Goal: Task Accomplishment & Management: Manage account settings

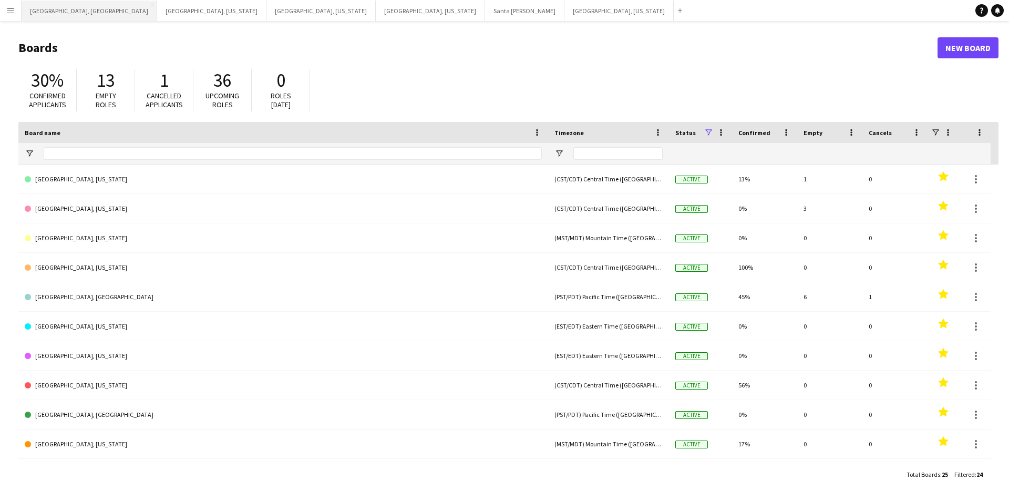
click at [50, 8] on button "[GEOGRAPHIC_DATA], [GEOGRAPHIC_DATA] Close" at bounding box center [90, 11] width 136 height 20
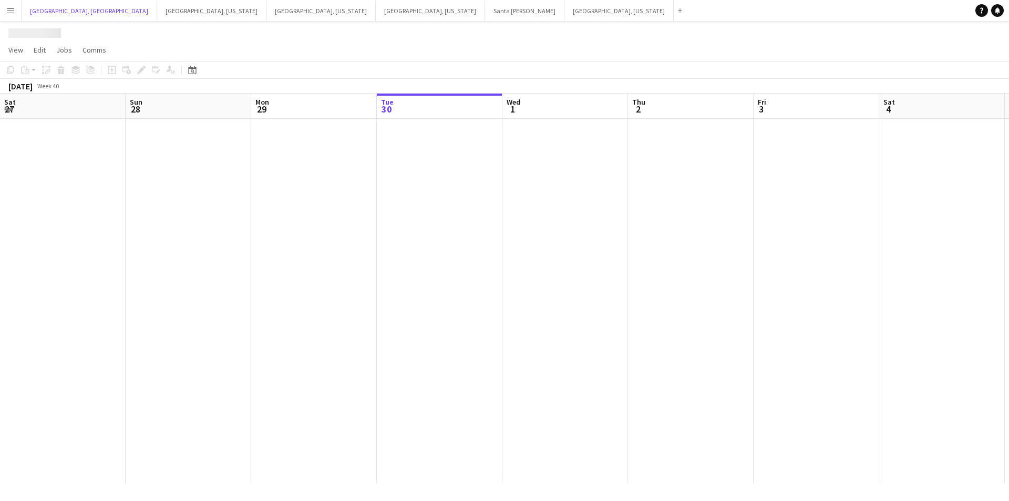
scroll to position [0, 251]
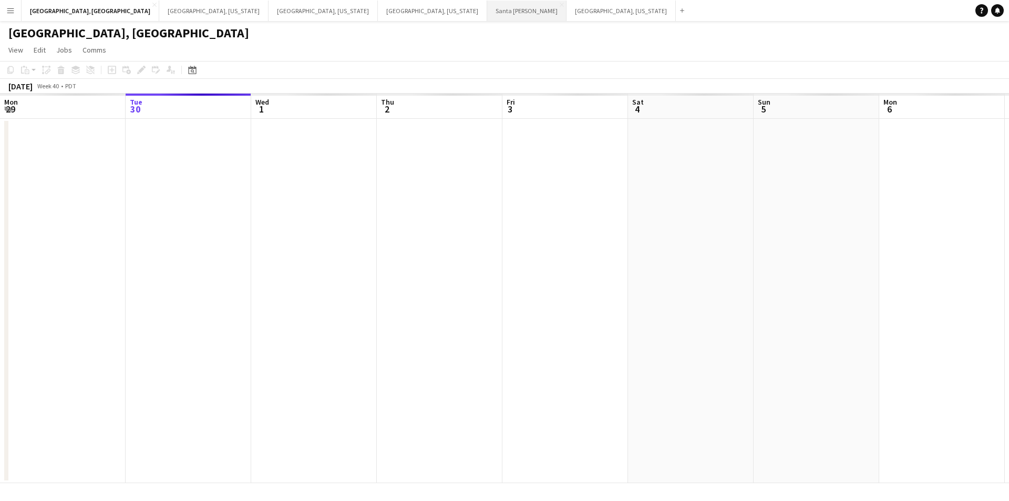
click at [487, 9] on button "Santa [PERSON_NAME] Close" at bounding box center [526, 11] width 79 height 20
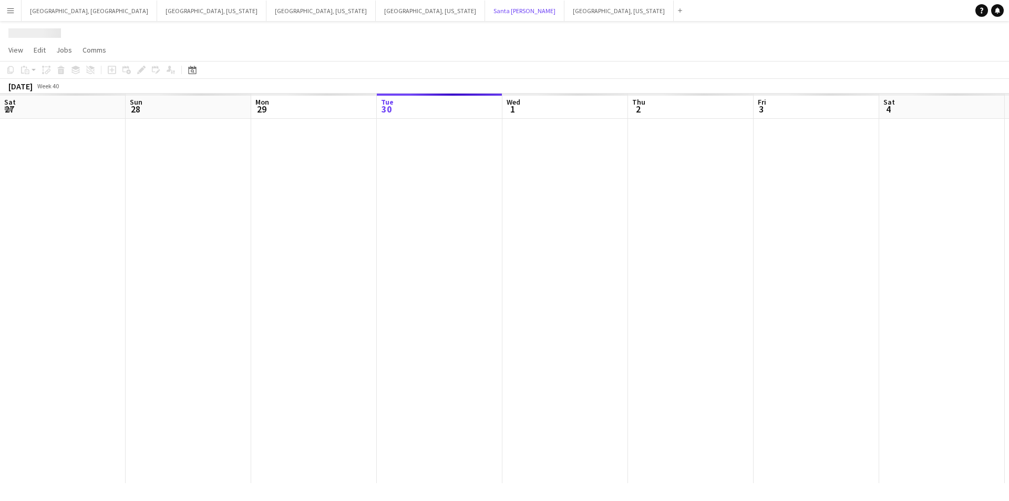
scroll to position [0, 251]
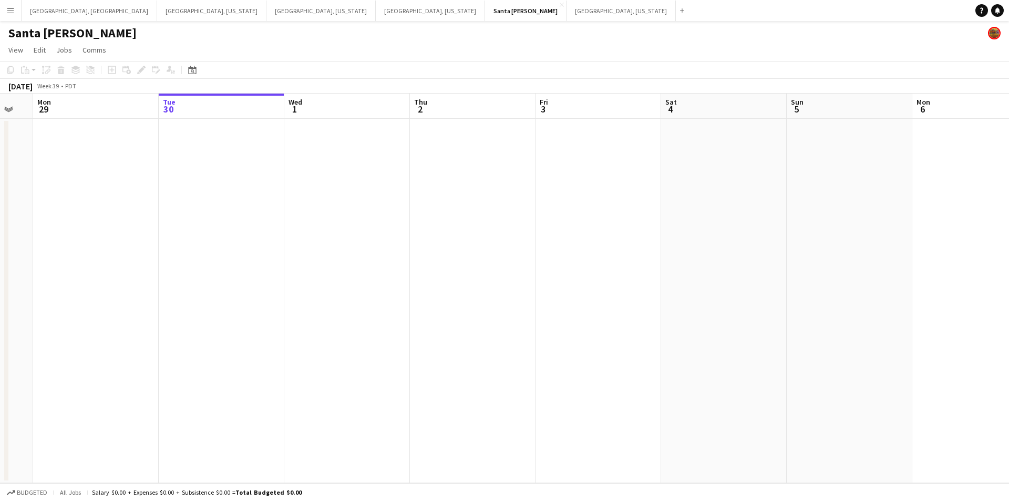
drag, startPoint x: 373, startPoint y: 296, endPoint x: 651, endPoint y: 293, distance: 278.0
click at [652, 293] on app-calendar-viewport "Sat 27 1/1 1 Job Sun 28 Mon 29 Tue 30 Wed 1 Thu 2 Fri 3 Sat 4 Sun 5 Mon 6 Tue 7…" at bounding box center [504, 288] width 1009 height 389
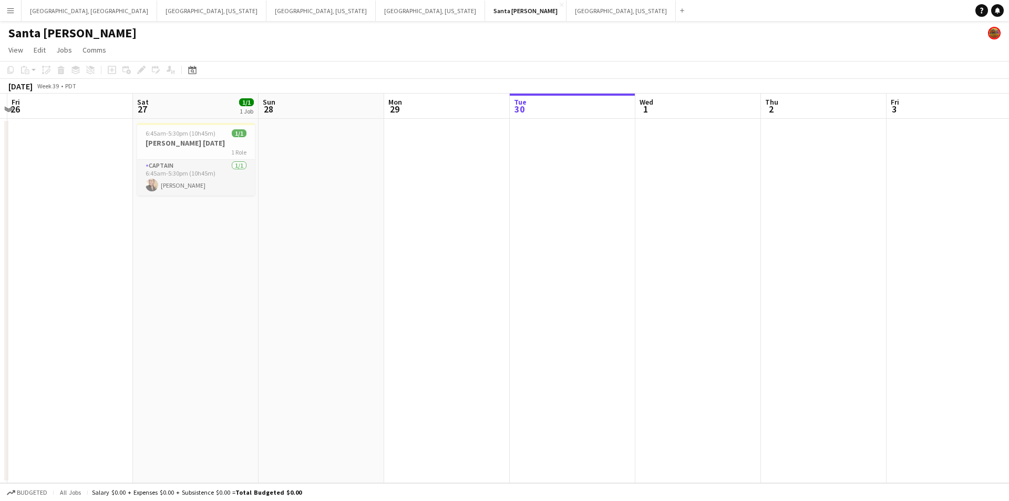
scroll to position [0, 243]
drag, startPoint x: 496, startPoint y: 293, endPoint x: 602, endPoint y: 282, distance: 106.7
click at [602, 282] on app-calendar-viewport "Wed 24 Thu 25 Fri 26 Sat 27 1/1 1 Job Sun 28 Mon 29 Tue 30 Wed 1 Thu 2 Fri 3 Sa…" at bounding box center [504, 288] width 1009 height 389
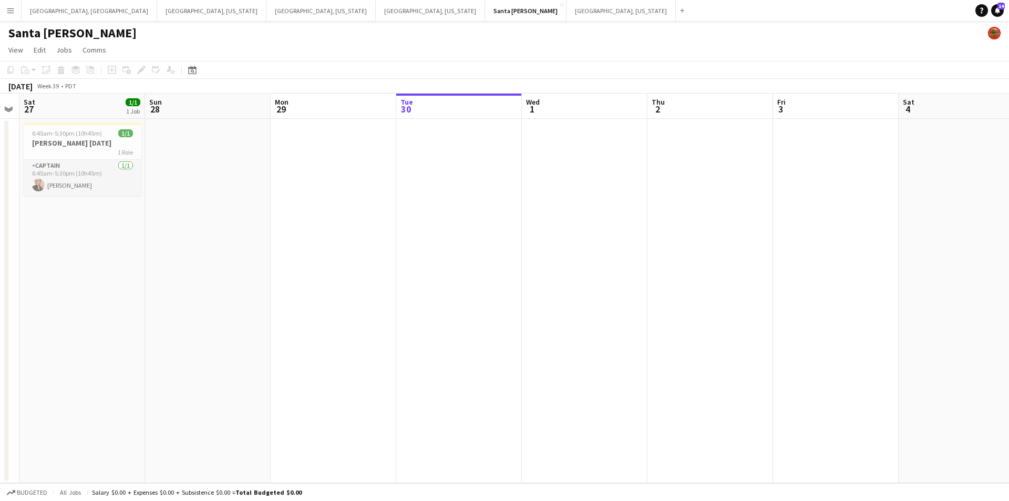
scroll to position [0, 363]
drag, startPoint x: 570, startPoint y: 279, endPoint x: 450, endPoint y: 278, distance: 119.8
click at [450, 278] on app-calendar-viewport "Wed 24 Thu 25 Fri 26 Sat 27 1/1 1 Job Sun 28 Mon 29 Tue 30 Wed 1 Thu 2 Fri 3 Sa…" at bounding box center [504, 288] width 1009 height 389
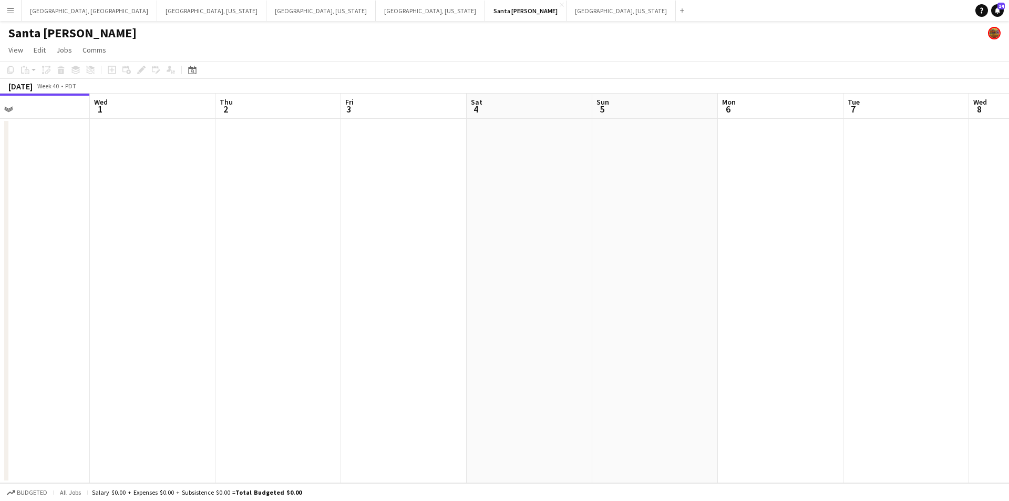
drag, startPoint x: 491, startPoint y: 248, endPoint x: 235, endPoint y: 254, distance: 256.5
click at [180, 249] on app-calendar-viewport "Sat 27 1/1 1 Job Sun 28 Mon 29 Tue 30 Wed 1 Thu 2 Fri 3 Sat 4 Sun 5 Mon 6 Tue 7…" at bounding box center [504, 288] width 1009 height 389
drag, startPoint x: 313, startPoint y: 247, endPoint x: 411, endPoint y: 263, distance: 99.6
click at [270, 259] on app-calendar-viewport "Sun 28 Mon 29 Tue 30 Wed 1 Thu 2 Fri 3 Sat 4 Sun 5 Mon 6 Tue 7 Wed 8 Thu 9 Fri …" at bounding box center [504, 288] width 1009 height 389
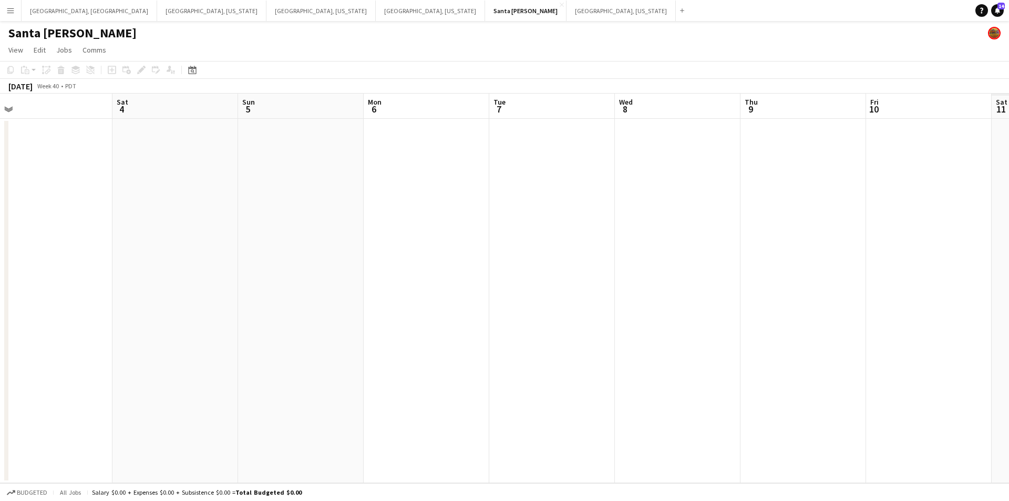
drag, startPoint x: 547, startPoint y: 259, endPoint x: 519, endPoint y: 259, distance: 27.9
click at [524, 259] on app-calendar-viewport "Tue 30 Wed 1 Thu 2 Fri 3 Sat 4 Sun 5 Mon 6 Tue 7 Wed 8 Thu 9 Fri 10 Sat 11 Sun …" at bounding box center [504, 288] width 1009 height 389
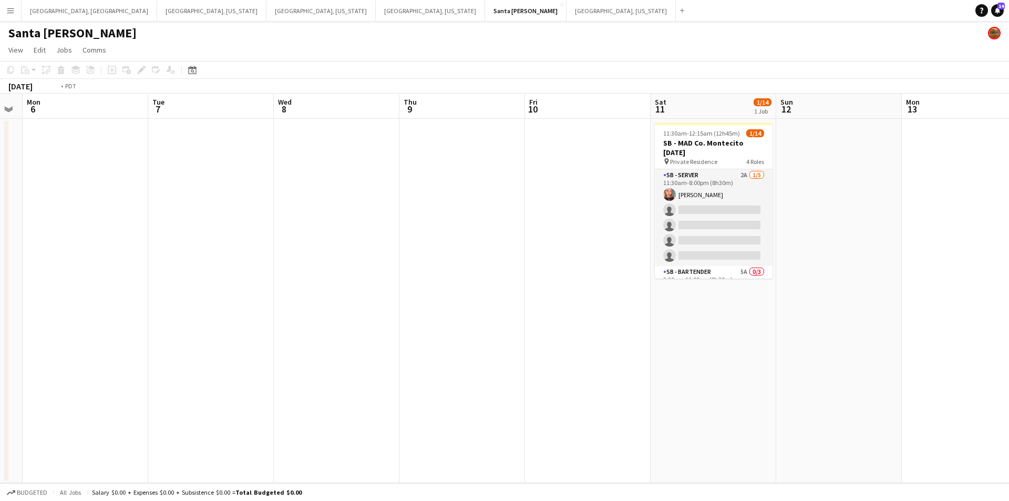
drag, startPoint x: 592, startPoint y: 263, endPoint x: 562, endPoint y: 263, distance: 30.5
click at [568, 263] on app-calendar-viewport "Fri 3 Sat 4 Sun 5 Mon 6 Tue 7 Wed 8 Thu 9 Fri 10 Sat 11 1/14 1 Job Sun 12 Mon 1…" at bounding box center [504, 288] width 1009 height 389
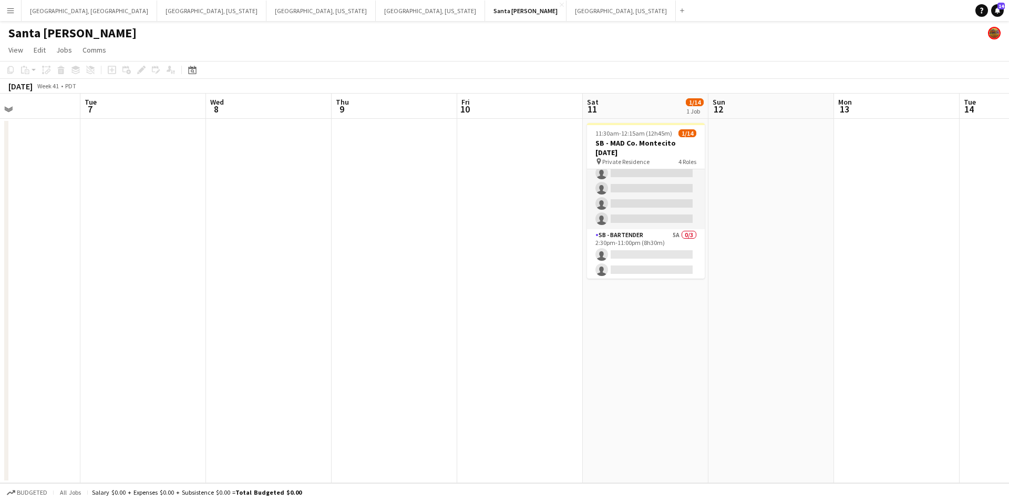
scroll to position [0, 0]
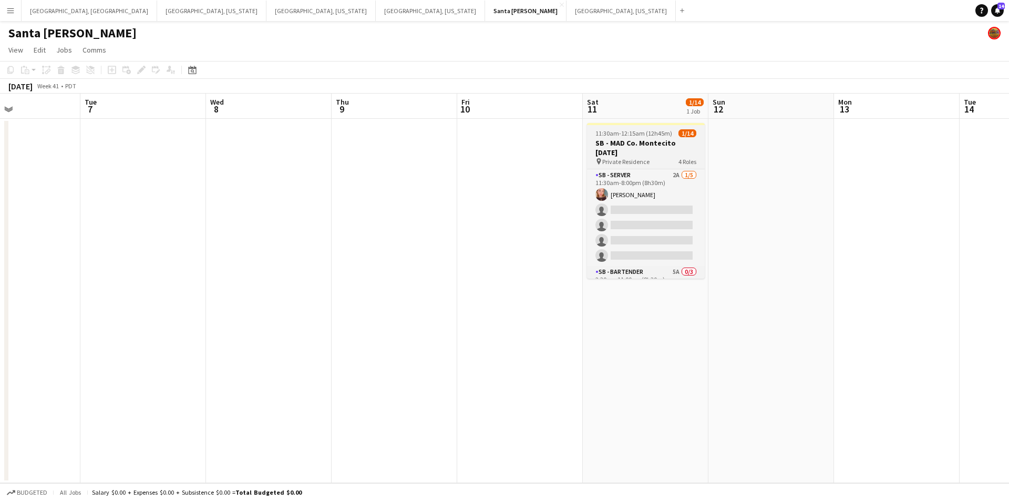
click at [643, 142] on h3 "SB - MAD Co. Montecito [DATE]" at bounding box center [646, 147] width 118 height 19
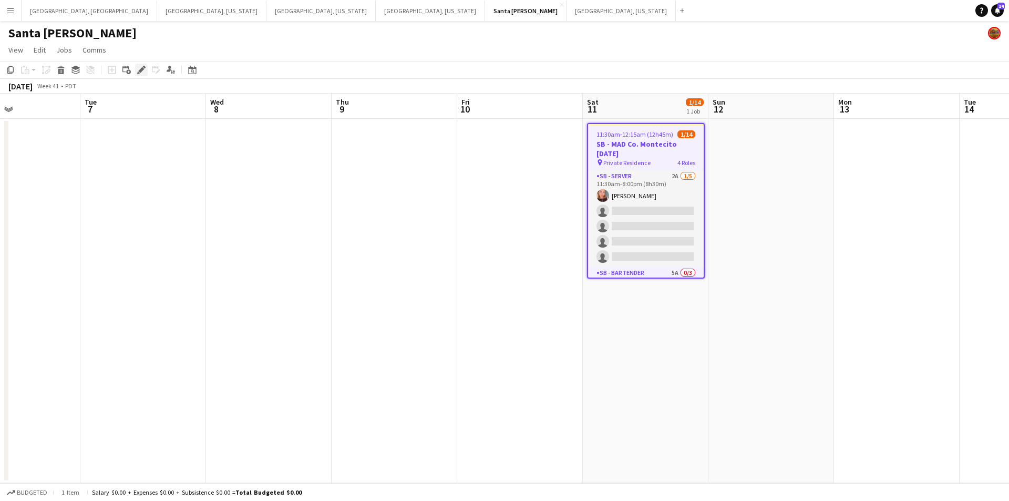
click at [142, 69] on icon at bounding box center [141, 70] width 6 height 6
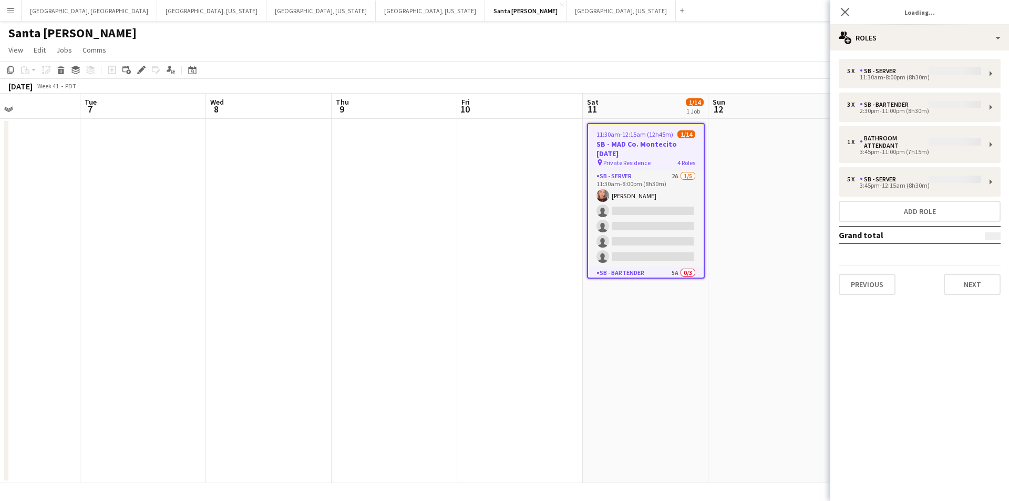
type input "**********"
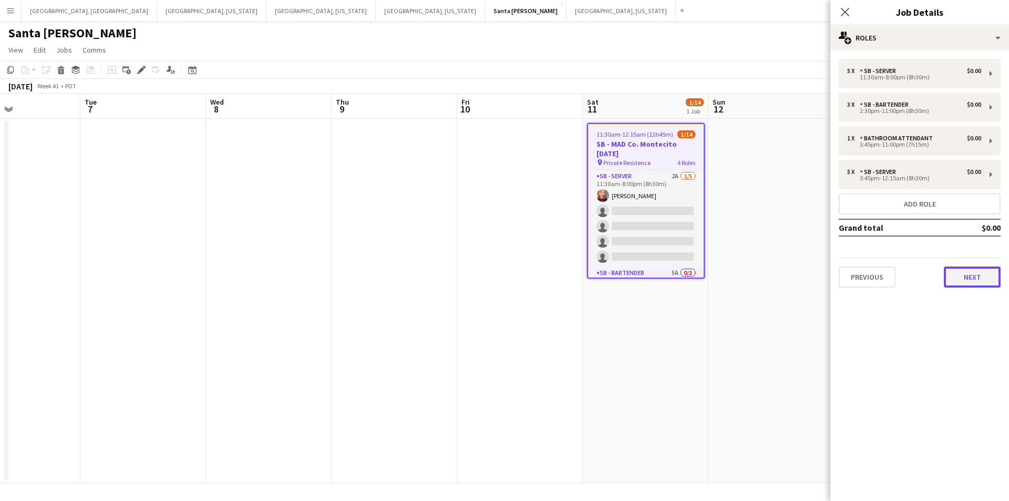
click at [966, 283] on button "Next" at bounding box center [972, 276] width 57 height 21
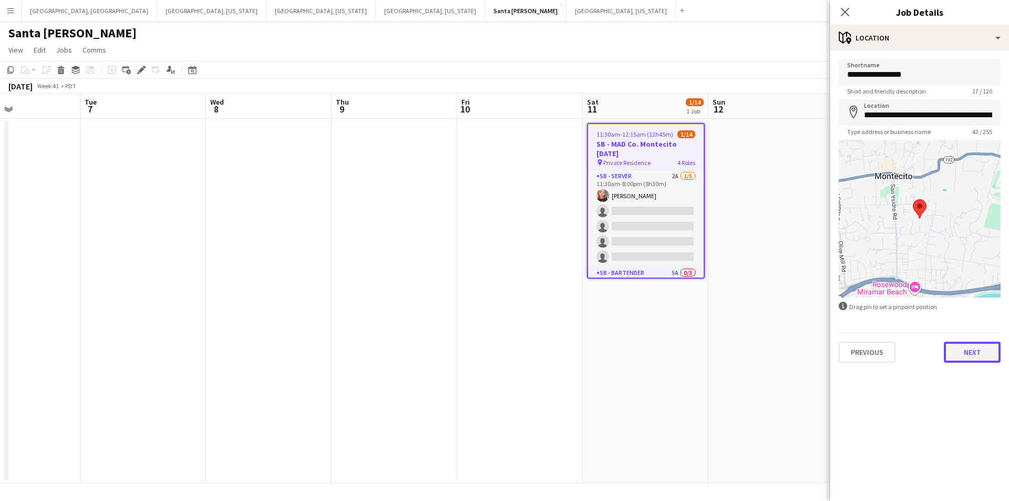
click at [978, 354] on button "Next" at bounding box center [972, 352] width 57 height 21
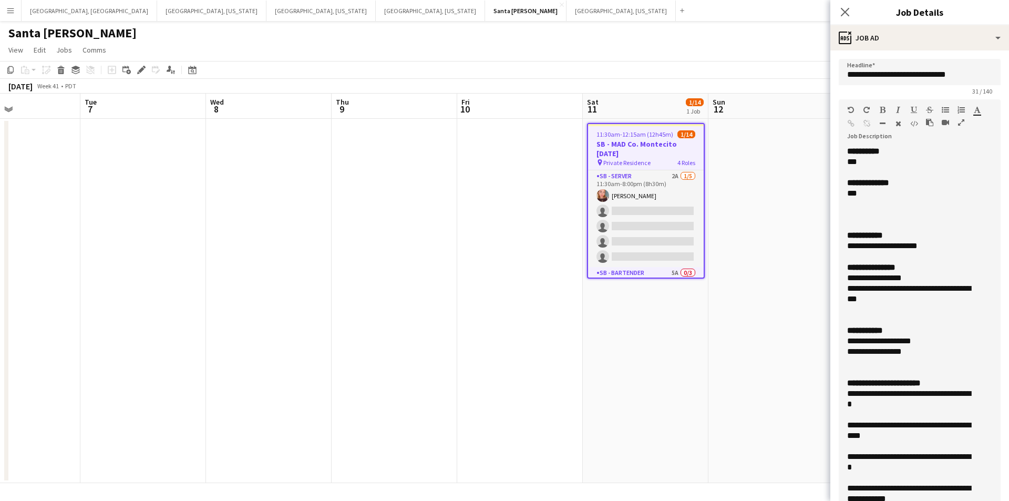
drag, startPoint x: 990, startPoint y: 204, endPoint x: 1008, endPoint y: 519, distance: 315.3
click at [1008, 500] on html "Menu Boards Boards Boards All jobs Status Workforce Workforce My Workforce Recr…" at bounding box center [504, 250] width 1009 height 501
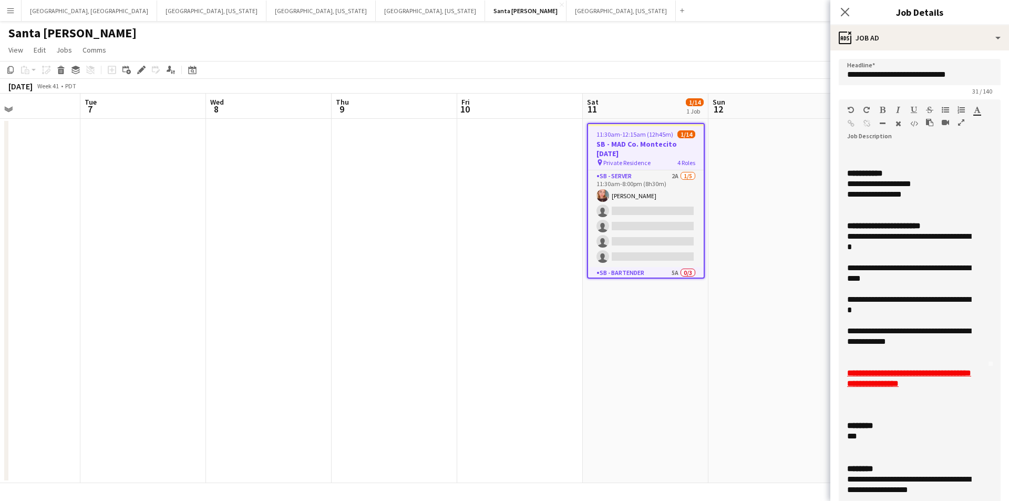
scroll to position [158, 0]
click at [842, 12] on icon "Close pop-in" at bounding box center [845, 12] width 10 height 10
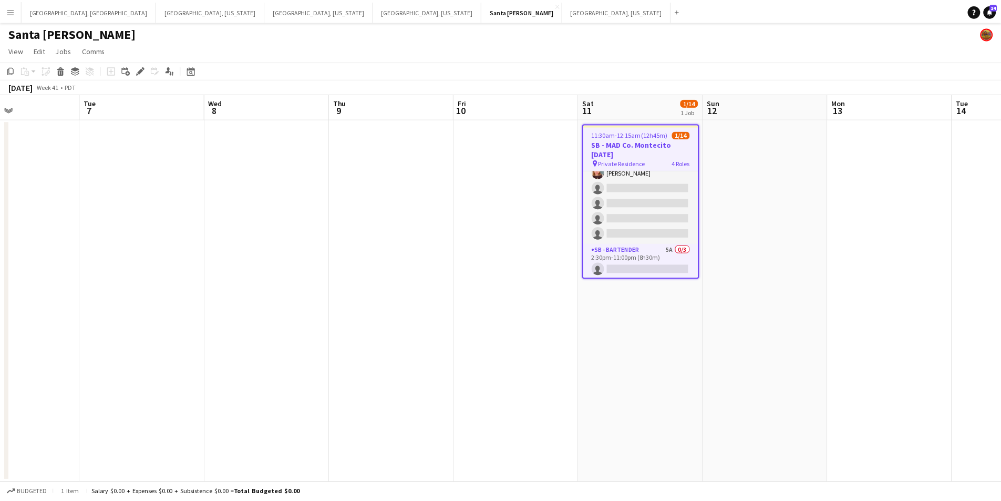
scroll to position [0, 0]
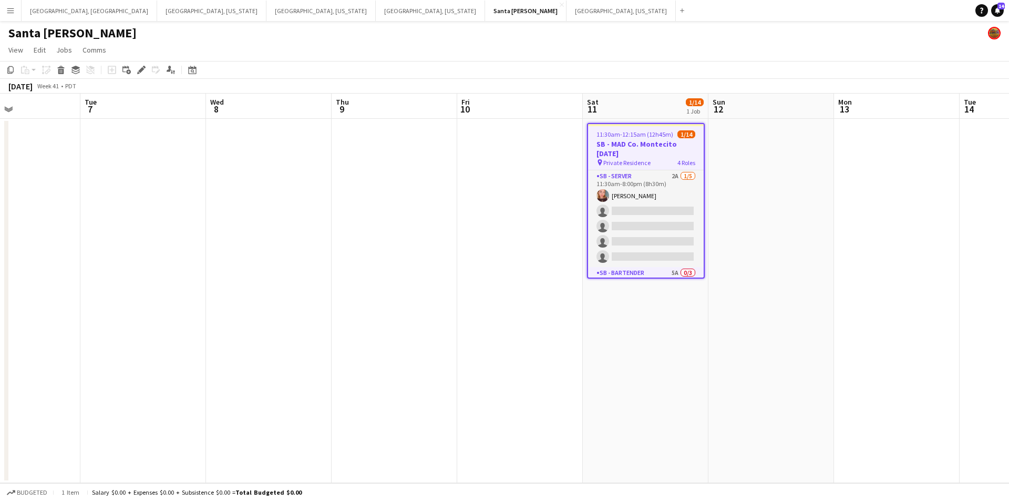
click at [414, 64] on app-toolbar "Copy Paste Paste Ctrl+V Paste with crew Ctrl+Shift+V Paste linked Job [GEOGRAPH…" at bounding box center [504, 70] width 1009 height 18
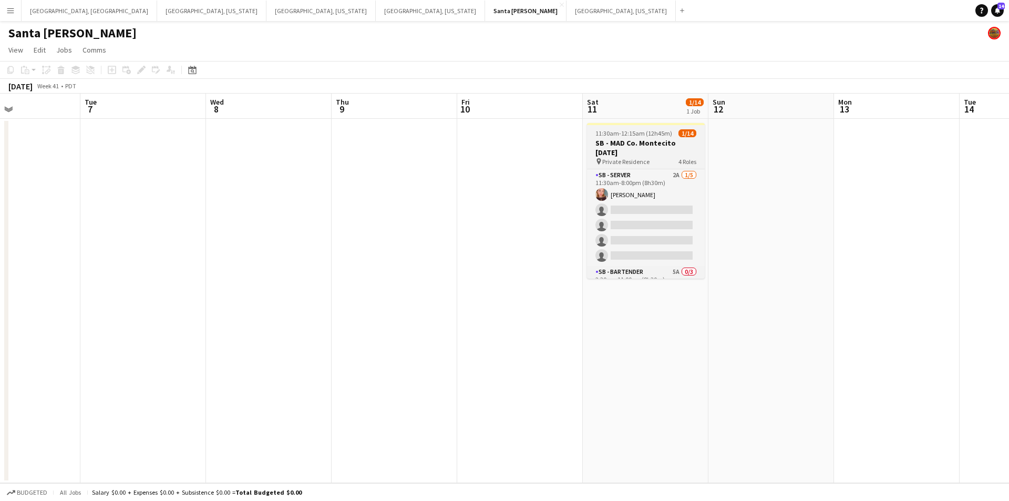
click at [625, 142] on h3 "SB - MAD Co. Montecito [DATE]" at bounding box center [646, 147] width 118 height 19
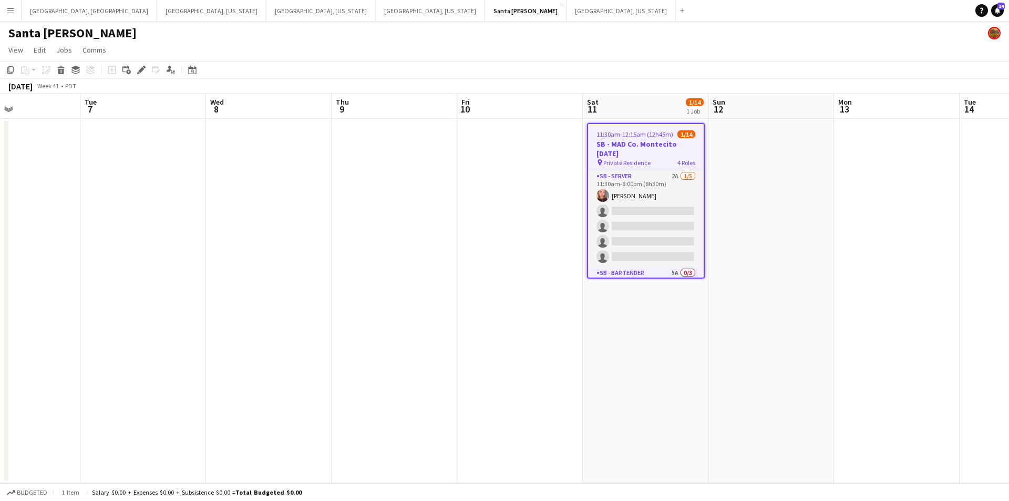
click at [602, 68] on app-toolbar "Copy Paste Paste Ctrl+V Paste with crew Ctrl+Shift+V Paste linked Job [GEOGRAPH…" at bounding box center [504, 70] width 1009 height 18
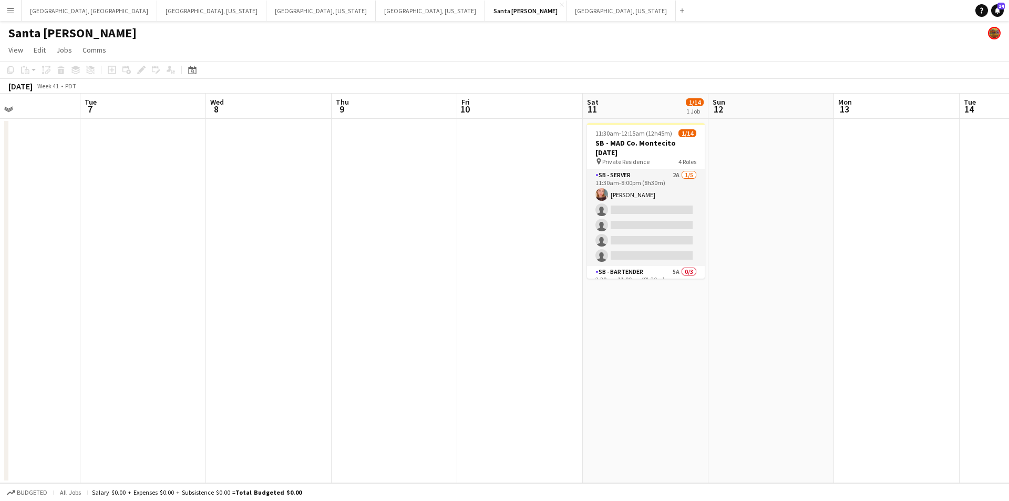
click at [620, 53] on app-page-menu "View Day view expanded Day view collapsed Month view Date picker Jump to [DATE]…" at bounding box center [504, 51] width 1009 height 20
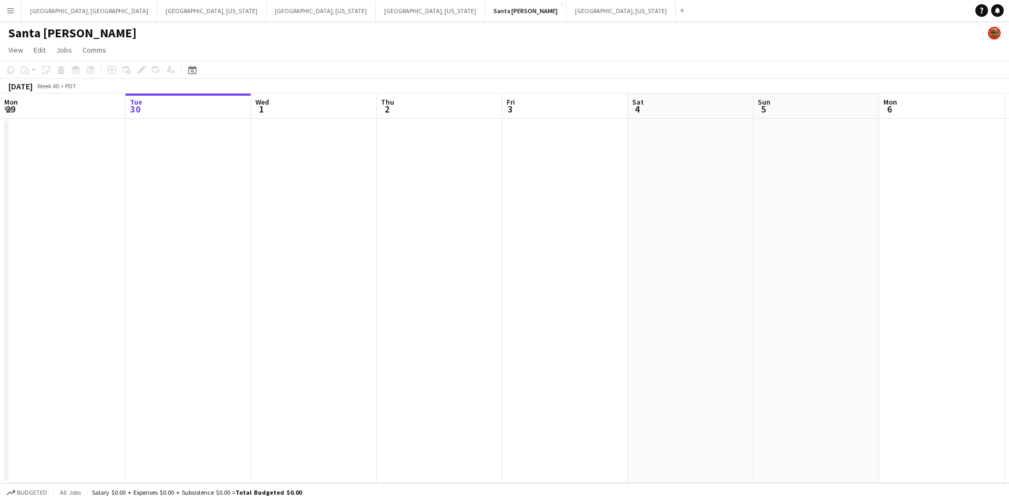
drag, startPoint x: 633, startPoint y: 245, endPoint x: 312, endPoint y: 252, distance: 321.7
click at [263, 252] on app-calendar-viewport "Sat 27 1/1 1 Job Sun 28 Mon 29 Tue 30 Wed 1 Thu 2 Fri 3 Sat 4 Sun 5 Mon 6 Tue 7…" at bounding box center [504, 288] width 1009 height 389
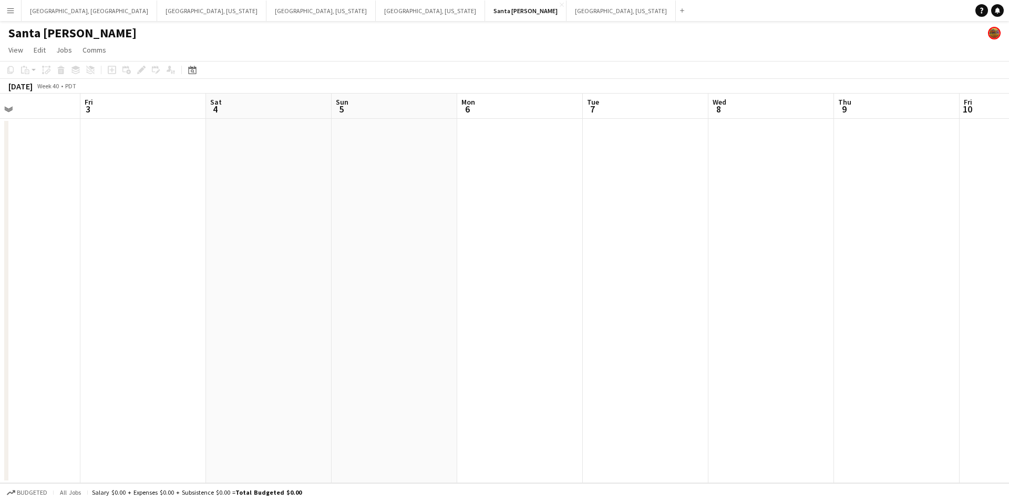
drag, startPoint x: 667, startPoint y: 247, endPoint x: 354, endPoint y: 265, distance: 314.2
click at [354, 265] on app-calendar-viewport "Mon 29 Tue 30 Wed 1 Thu 2 Fri 3 Sat 4 Sun 5 Mon 6 Tue 7 Wed 8 Thu 9 Fri 10 Sat …" at bounding box center [504, 288] width 1009 height 389
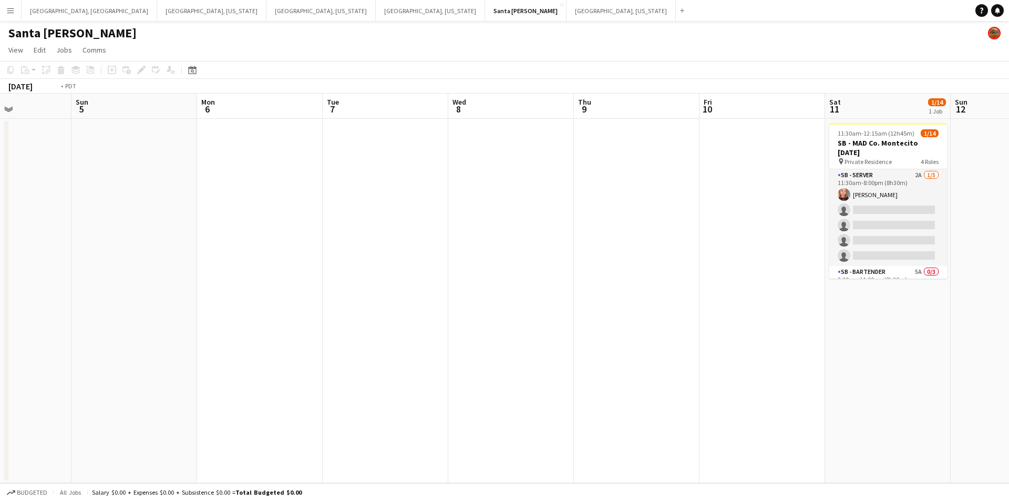
drag, startPoint x: 617, startPoint y: 265, endPoint x: 345, endPoint y: 266, distance: 272.2
click at [349, 266] on app-calendar-viewport "Wed 1 Thu 2 Fri 3 Sat 4 Sun 5 Mon 6 Tue 7 Wed 8 Thu 9 Fri 10 Sat 11 1/14 1 Job …" at bounding box center [504, 288] width 1009 height 389
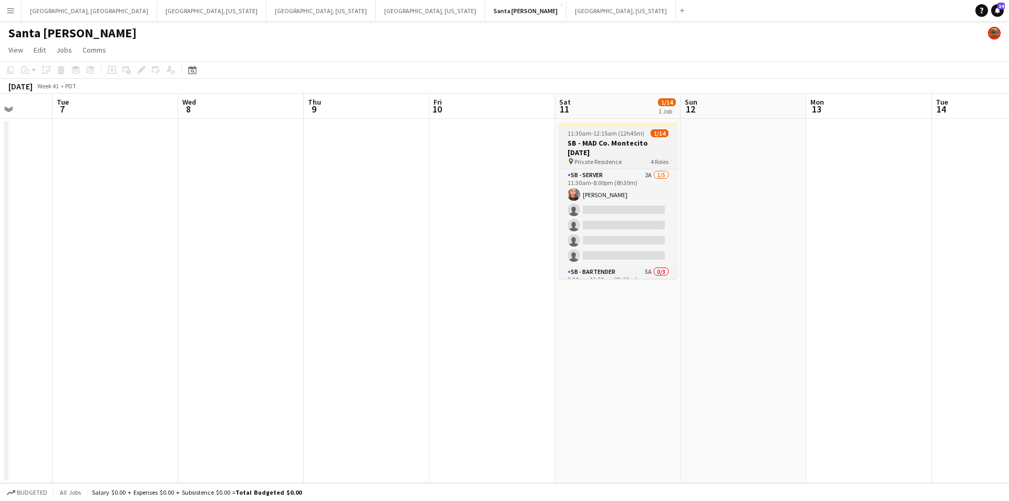
click at [645, 138] on app-job-card "11:30am-12:15am (12h45m) (Sun) 1/14 SB - MAD Co. Montecito [DATE] pin Private R…" at bounding box center [618, 201] width 118 height 156
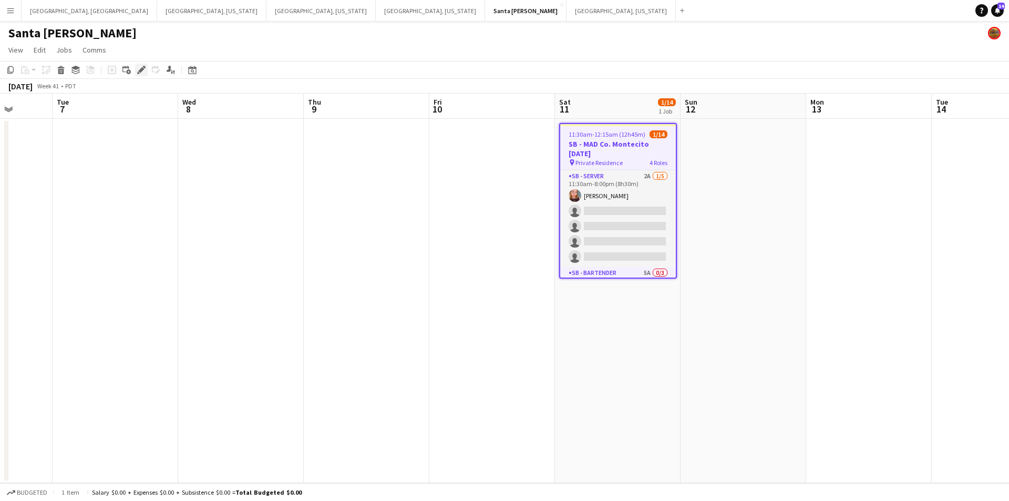
click at [141, 67] on icon "Edit" at bounding box center [141, 70] width 8 height 8
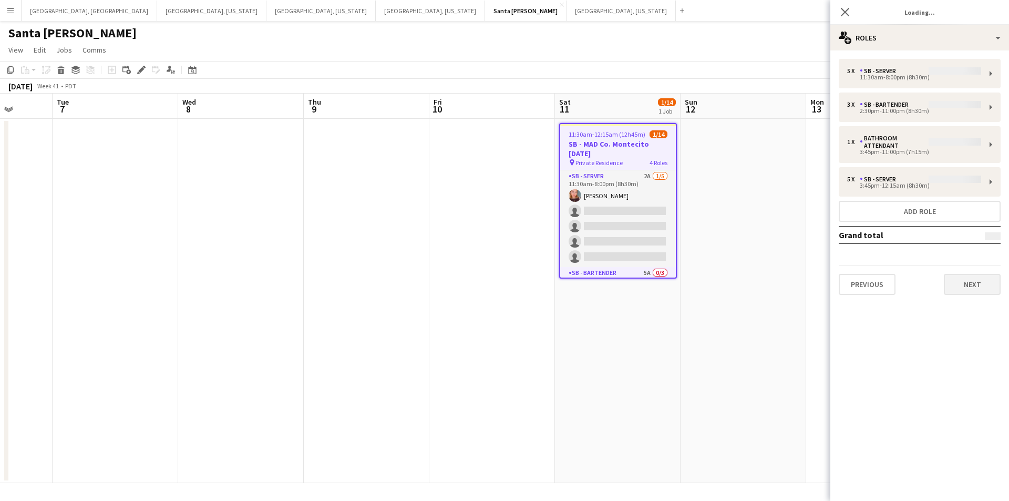
type input "**********"
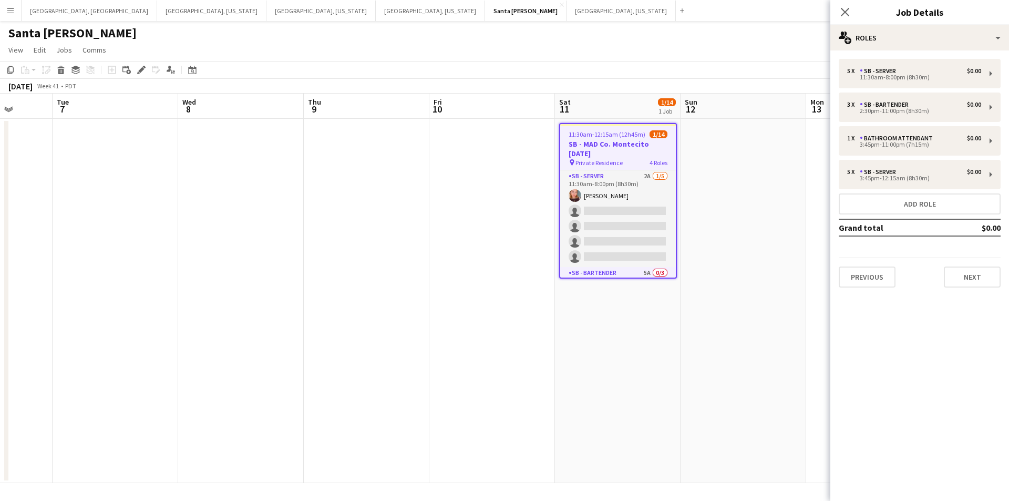
click at [1004, 280] on div "5 x SB - Server $0.00 11:30am-8:00pm (8h30m) 3 x SB - Bartender $0.00 2:30pm-11…" at bounding box center [919, 173] width 179 height 229
click at [989, 278] on button "Next" at bounding box center [972, 276] width 57 height 21
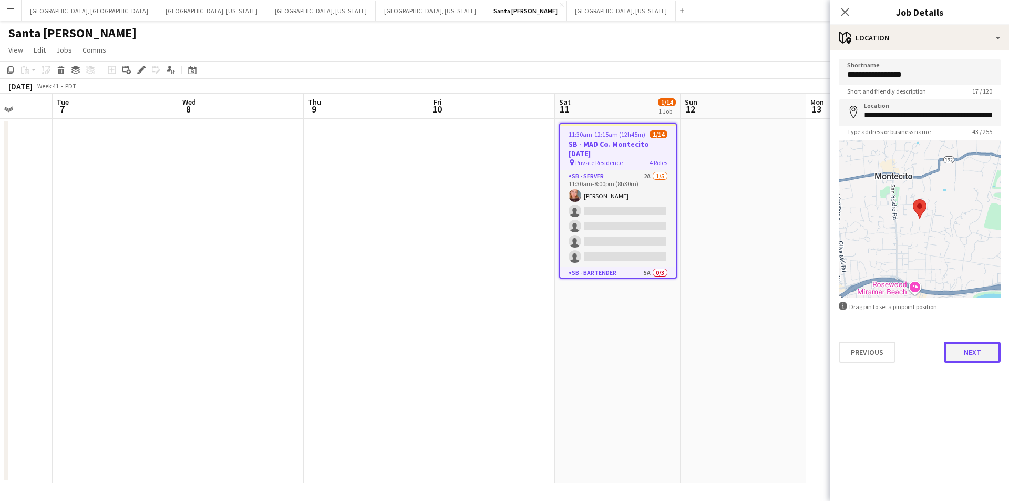
click at [979, 346] on button "Next" at bounding box center [972, 352] width 57 height 21
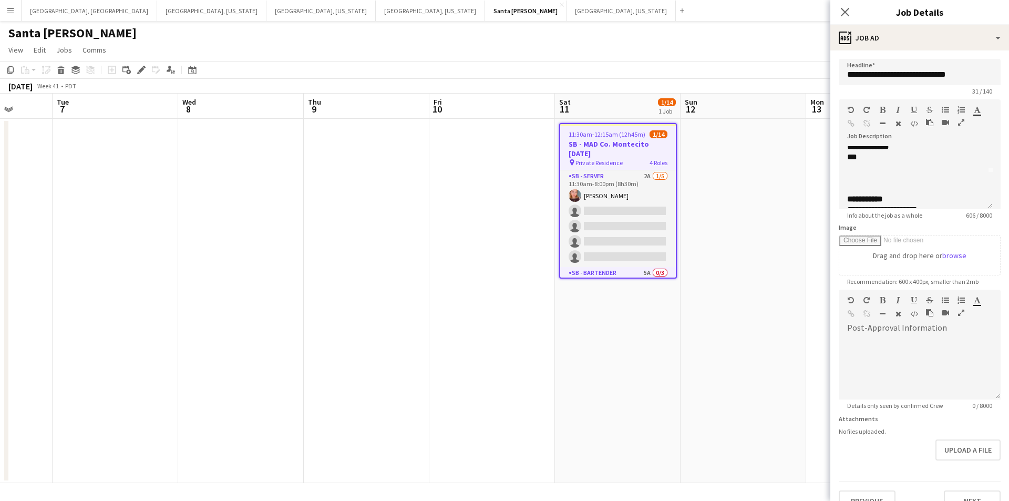
scroll to position [53, 0]
click at [847, 11] on icon "Close pop-in" at bounding box center [845, 12] width 10 height 10
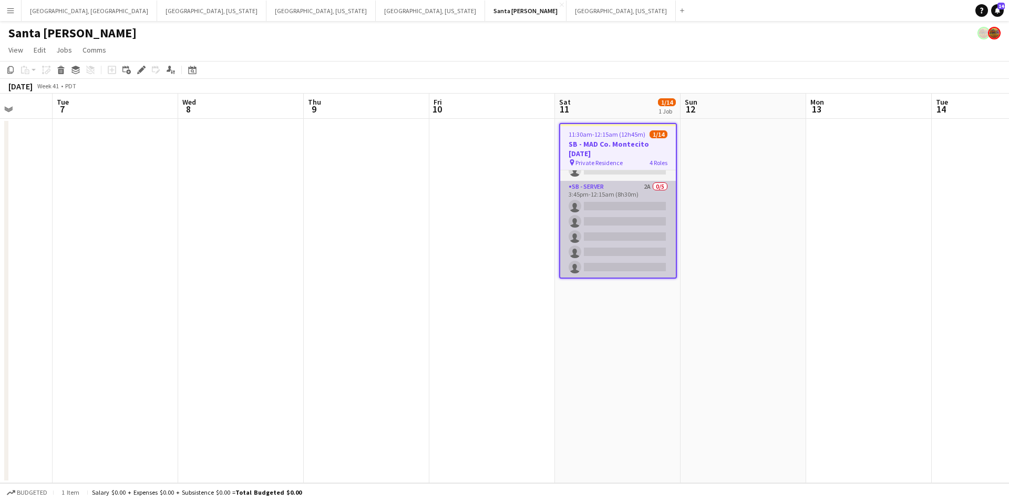
scroll to position [0, 0]
click at [613, 252] on app-card-role "SB - Server 2A 1/5 11:30am-8:00pm (8h30m) Ella Alexander single-neutral-actions…" at bounding box center [618, 218] width 116 height 97
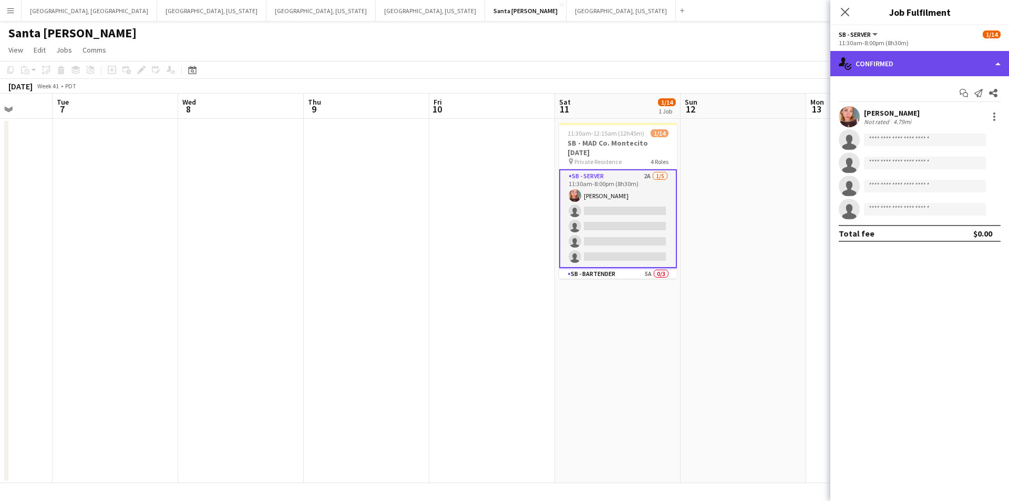
click at [993, 58] on div "single-neutral-actions-check-2 Confirmed" at bounding box center [919, 63] width 179 height 25
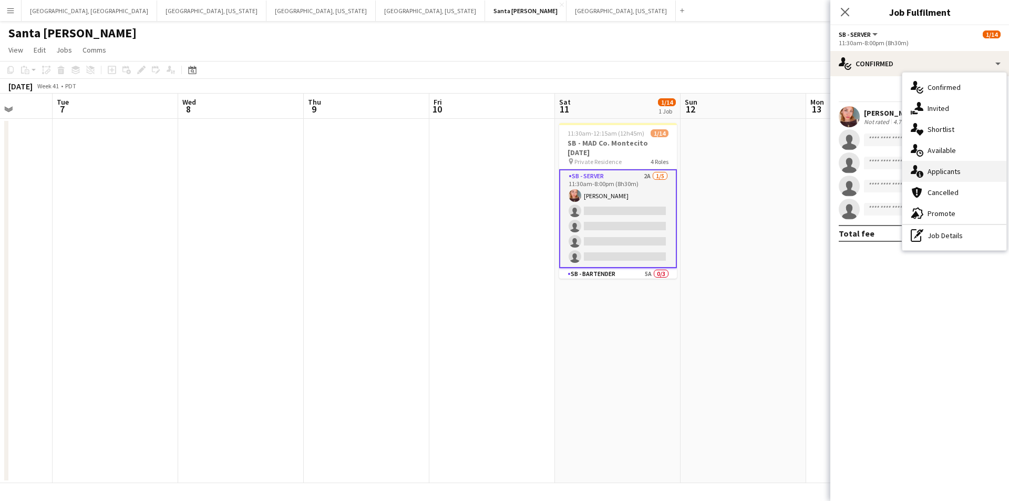
click at [965, 161] on div "single-neutral-actions-information Applicants" at bounding box center [954, 171] width 104 height 21
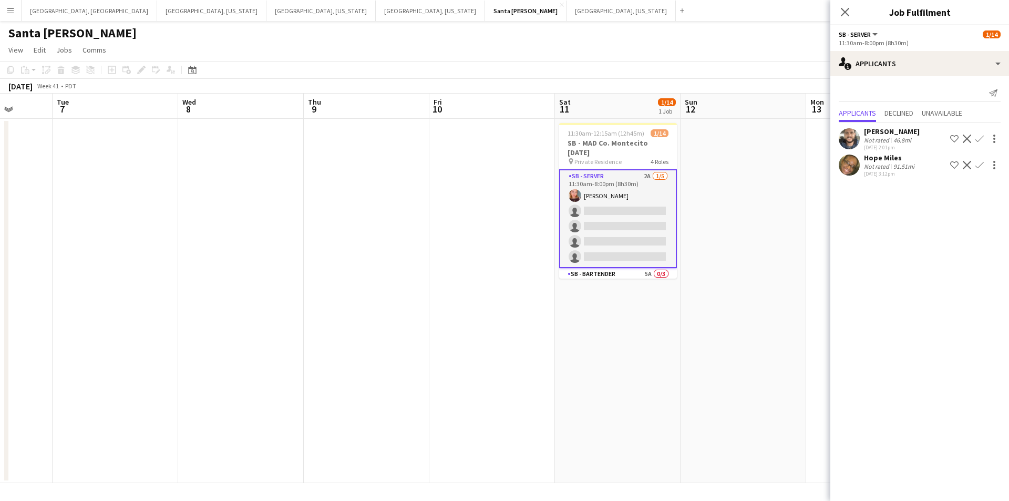
click at [874, 126] on div "Gerardo Mejia Not rated 46.8mi 09-29-2025 2:01pm Shortlist crew Decline Confirm…" at bounding box center [919, 150] width 179 height 57
click at [876, 133] on div "Gerardo Mejia" at bounding box center [892, 131] width 56 height 9
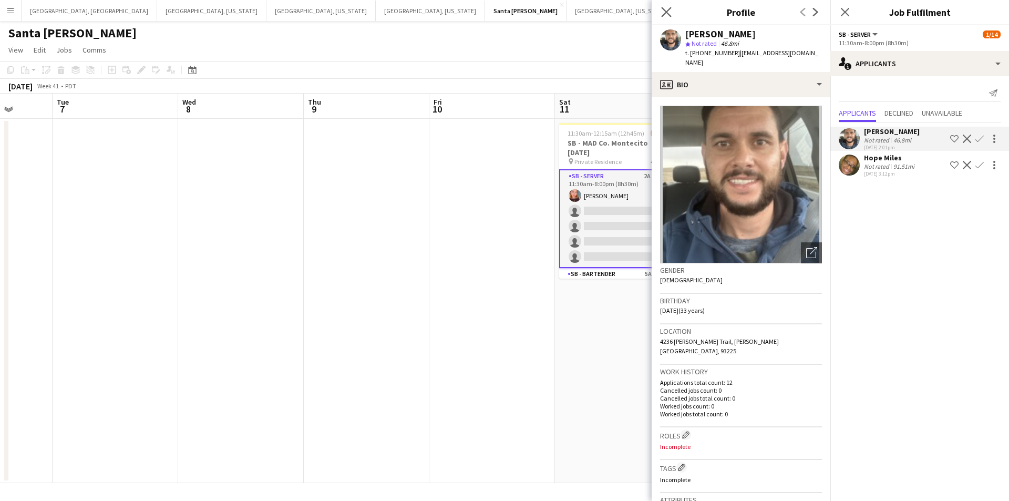
click at [664, 17] on app-icon "Close pop-in" at bounding box center [666, 12] width 15 height 15
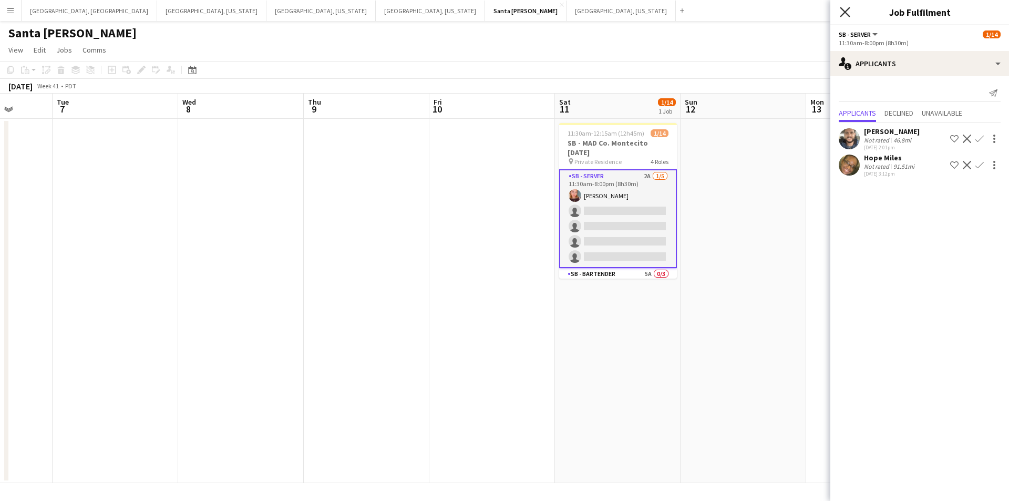
click at [849, 11] on icon "Close pop-in" at bounding box center [845, 12] width 10 height 10
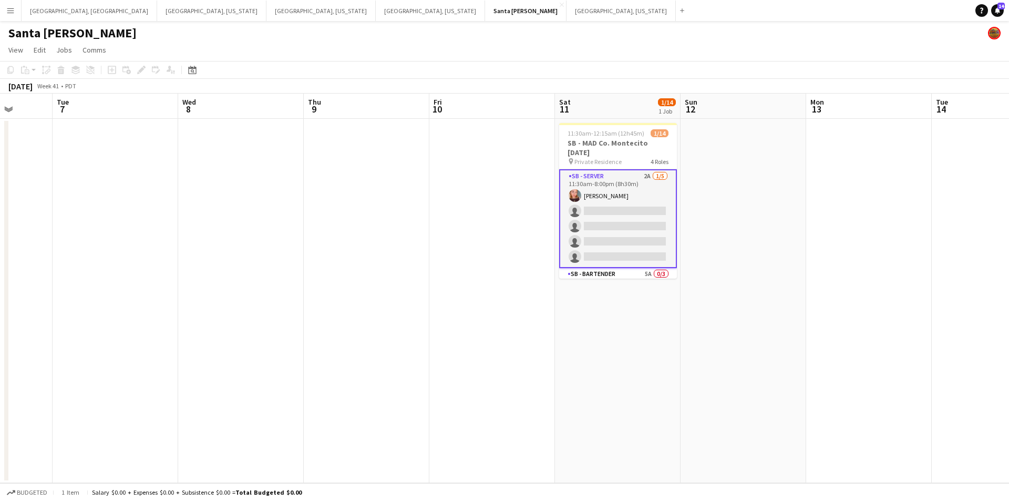
click at [622, 225] on app-card-role "SB - Server 2A 1/5 11:30am-8:00pm (8h30m) Ella Alexander single-neutral-actions…" at bounding box center [618, 218] width 118 height 99
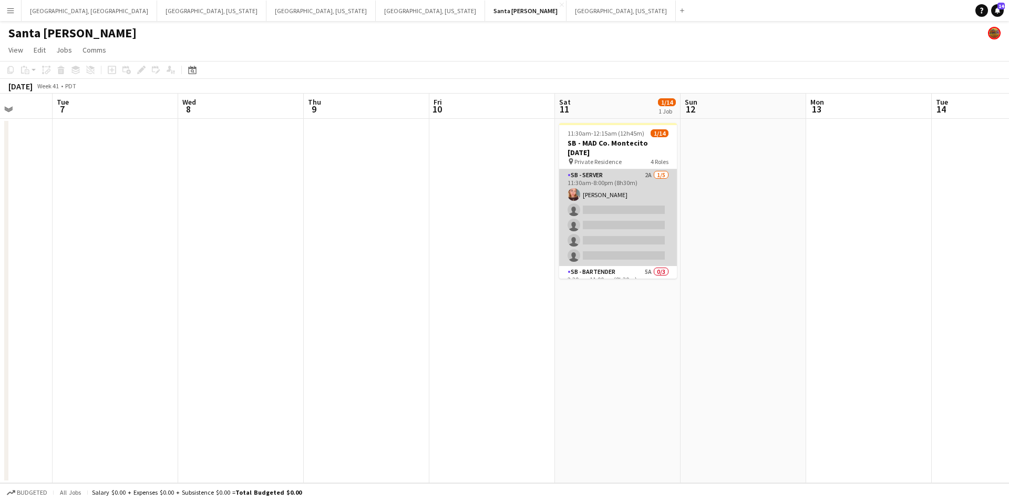
click at [622, 225] on app-card-role "SB - Server 2A 1/5 11:30am-8:00pm (8h30m) Ella Alexander single-neutral-actions…" at bounding box center [618, 217] width 118 height 97
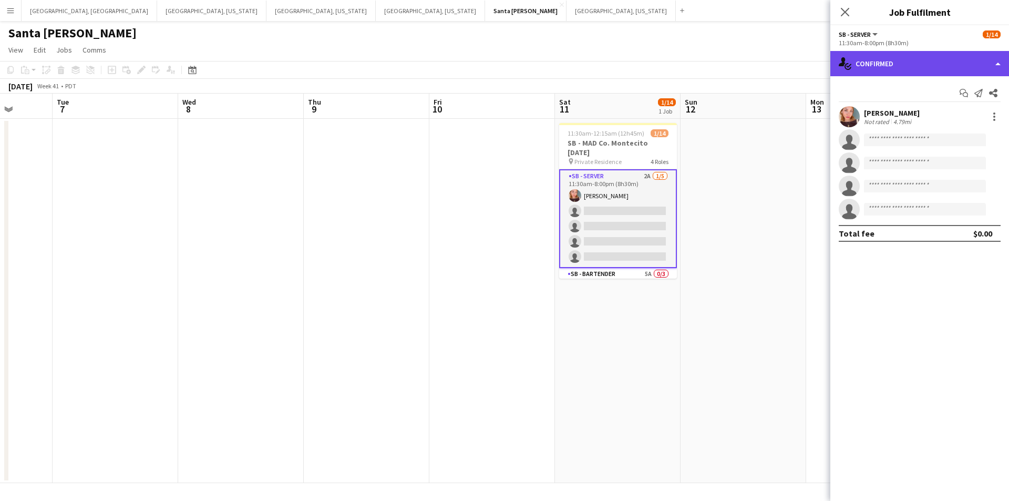
click at [1000, 56] on div "single-neutral-actions-check-2 Confirmed" at bounding box center [919, 63] width 179 height 25
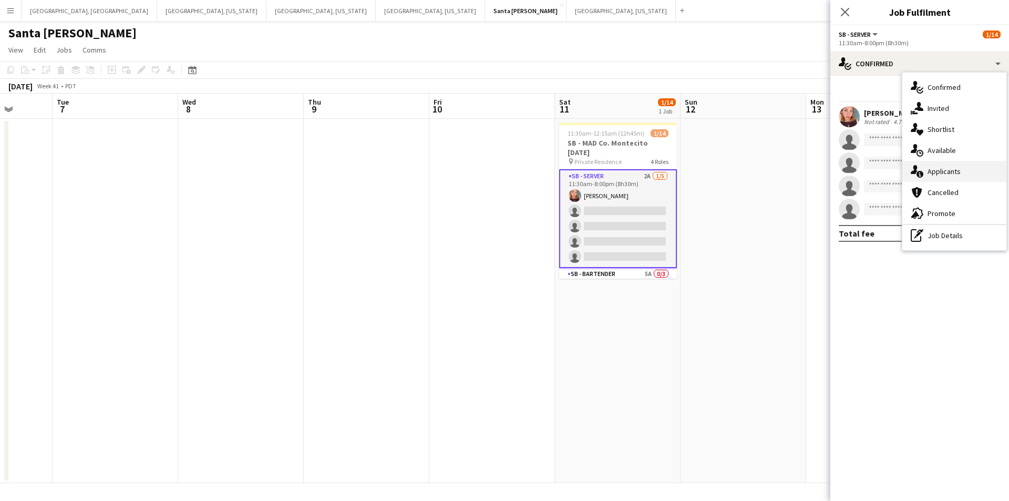
click at [977, 166] on div "single-neutral-actions-information Applicants" at bounding box center [954, 171] width 104 height 21
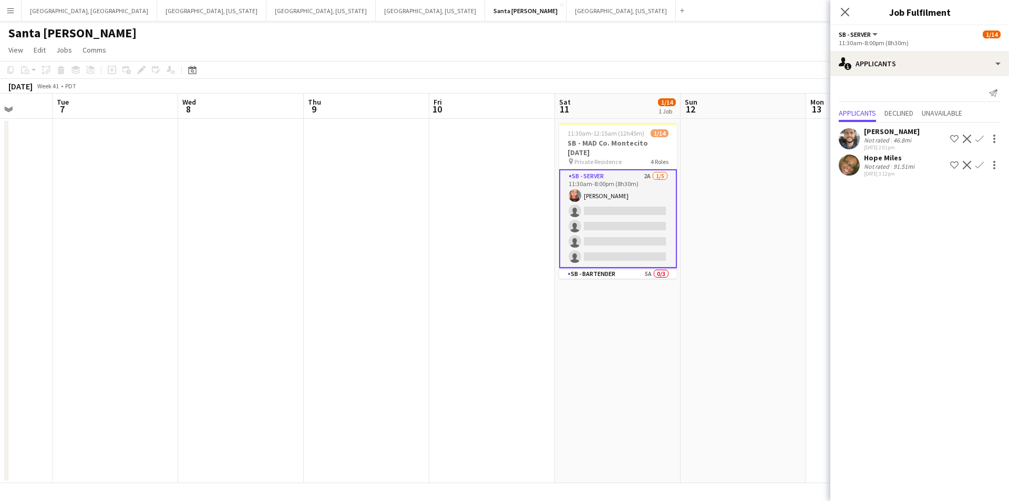
click at [981, 165] on app-icon "Confirm" at bounding box center [979, 165] width 8 height 8
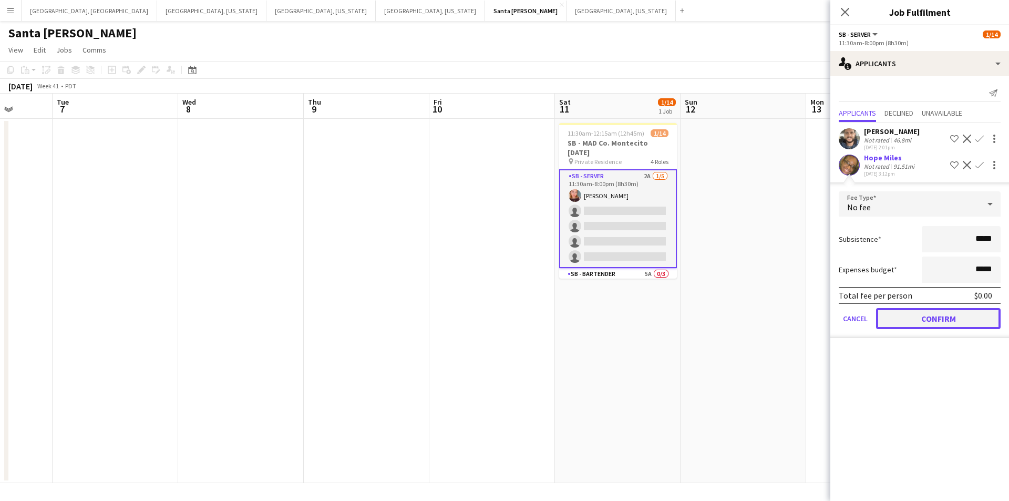
click at [941, 318] on button "Confirm" at bounding box center [938, 318] width 125 height 21
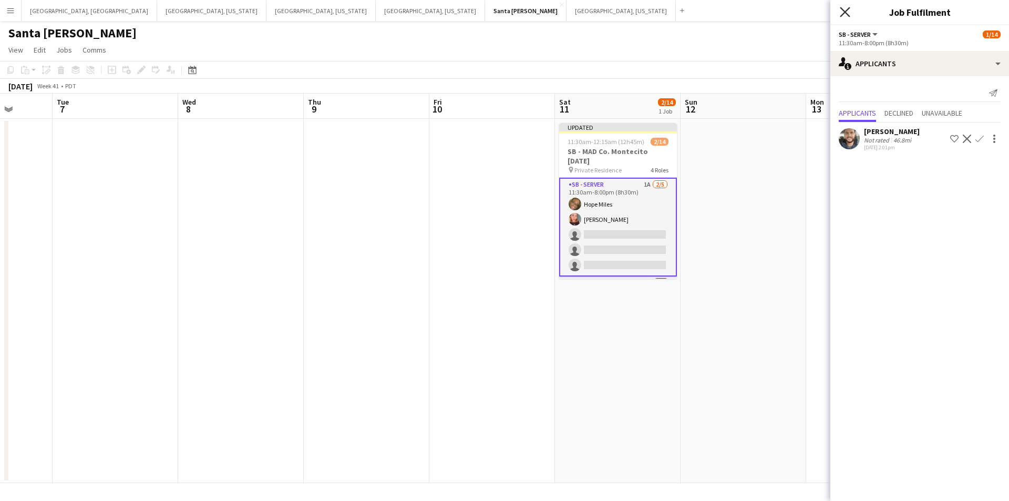
click at [846, 13] on icon at bounding box center [845, 12] width 10 height 10
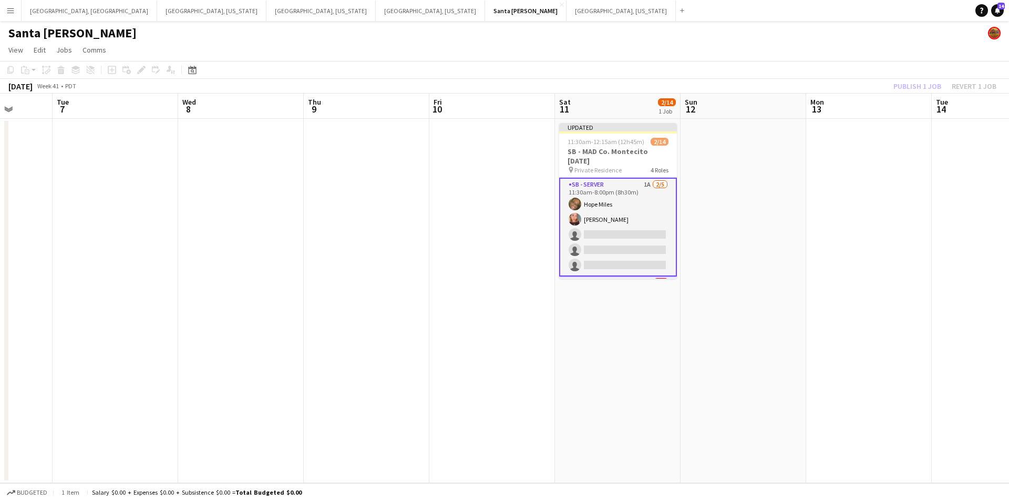
click at [613, 245] on app-card-role "SB - Server 1A 2/5 11:30am-8:00pm (8h30m) Hope Miles Ella Alexander single-neut…" at bounding box center [618, 227] width 118 height 99
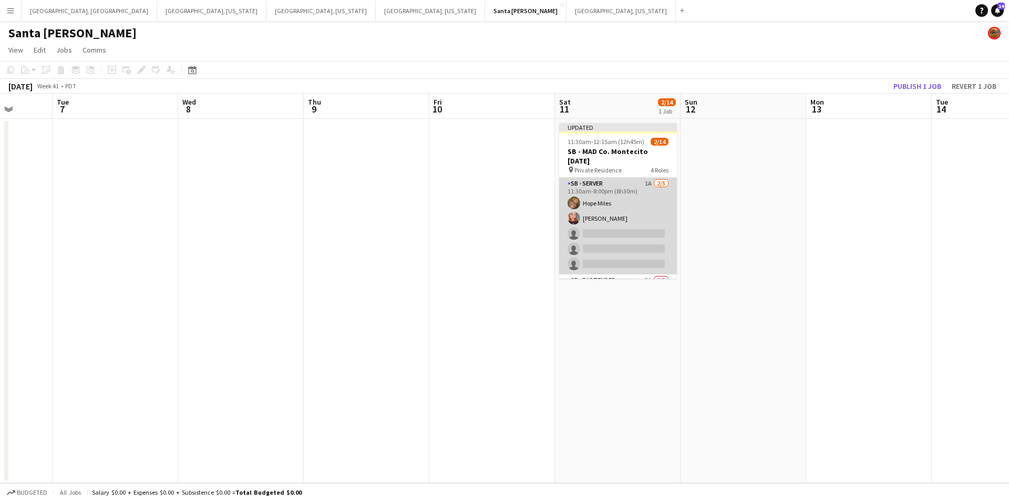
click at [613, 245] on app-card-role "SB - Server 1A 2/5 11:30am-8:00pm (8h30m) Hope Miles Ella Alexander single-neut…" at bounding box center [618, 226] width 118 height 97
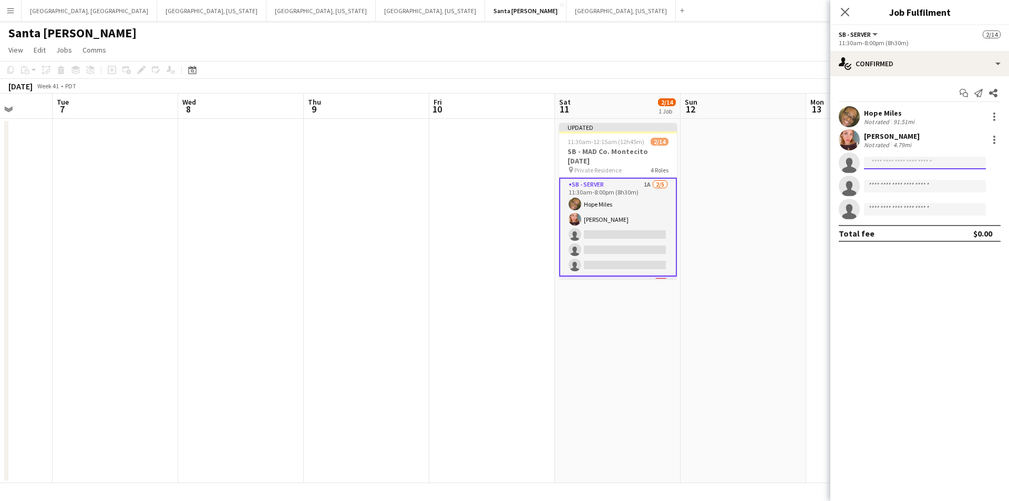
click at [907, 164] on input at bounding box center [925, 163] width 122 height 13
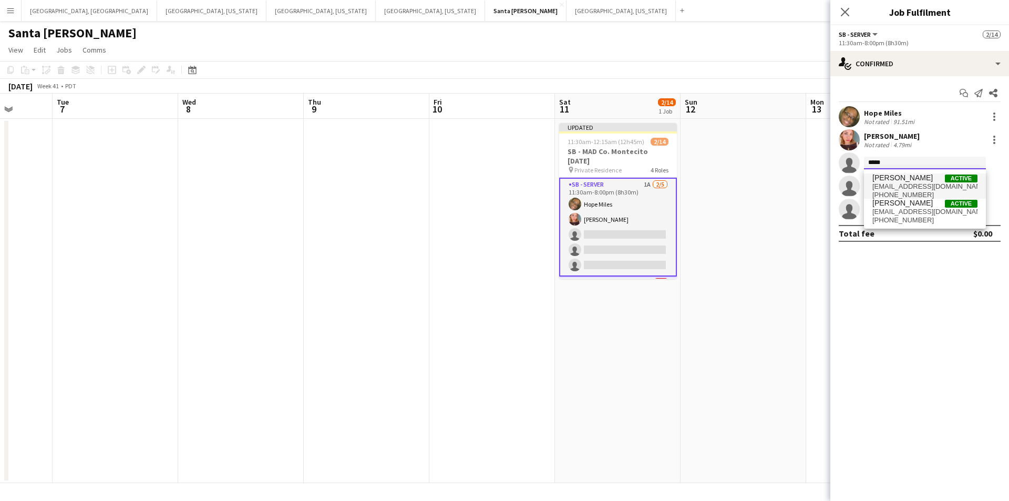
type input "*****"
click at [912, 182] on span "trinity3c@gmail.com" at bounding box center [924, 186] width 105 height 8
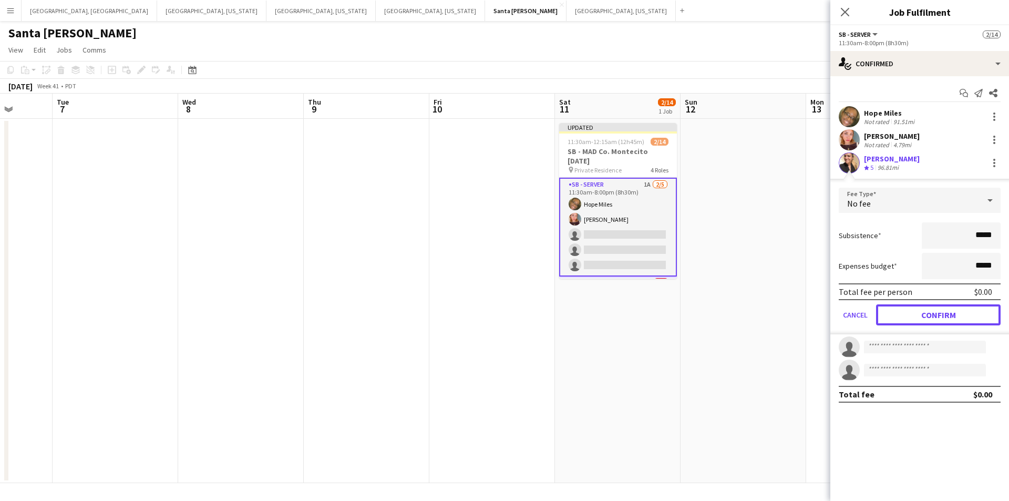
click at [939, 311] on button "Confirm" at bounding box center [938, 314] width 125 height 21
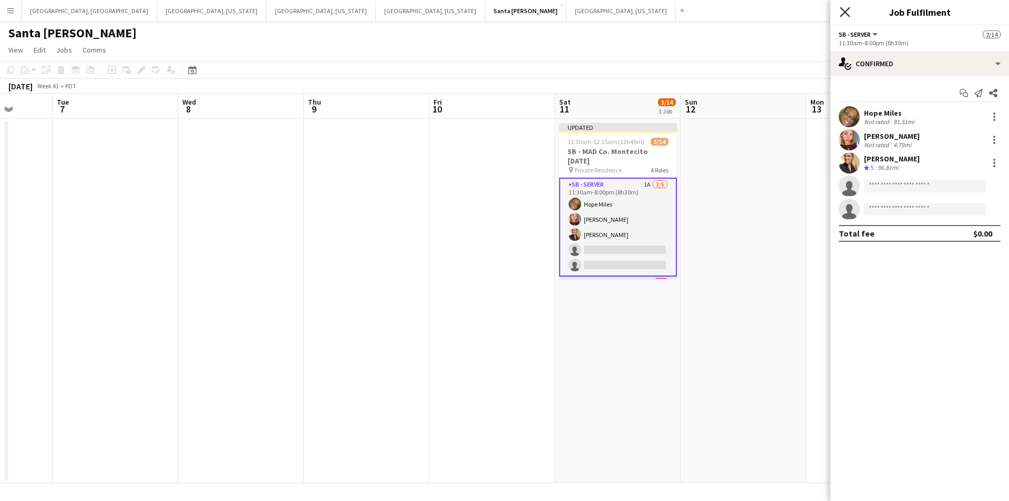
click at [843, 7] on icon "Close pop-in" at bounding box center [845, 12] width 10 height 10
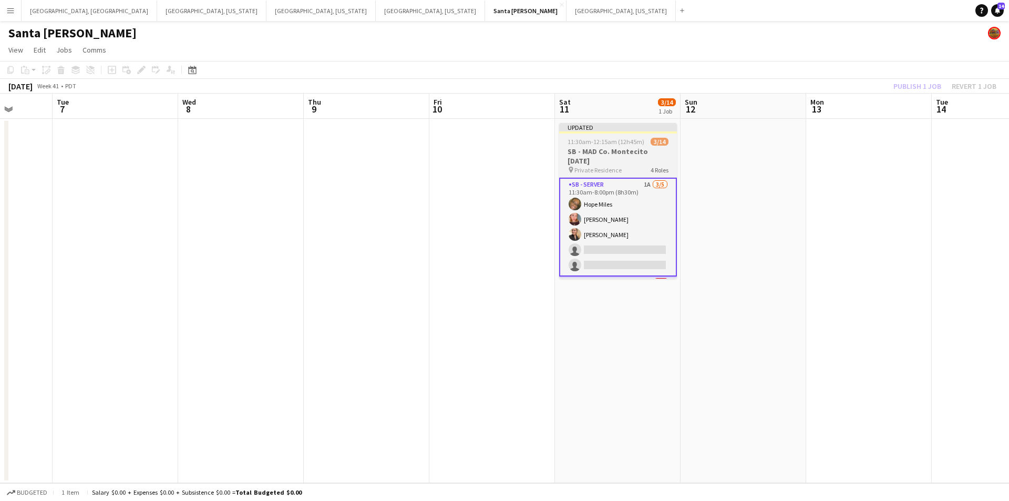
click at [647, 156] on h3 "SB - MAD Co. Montecito [DATE]" at bounding box center [618, 156] width 118 height 19
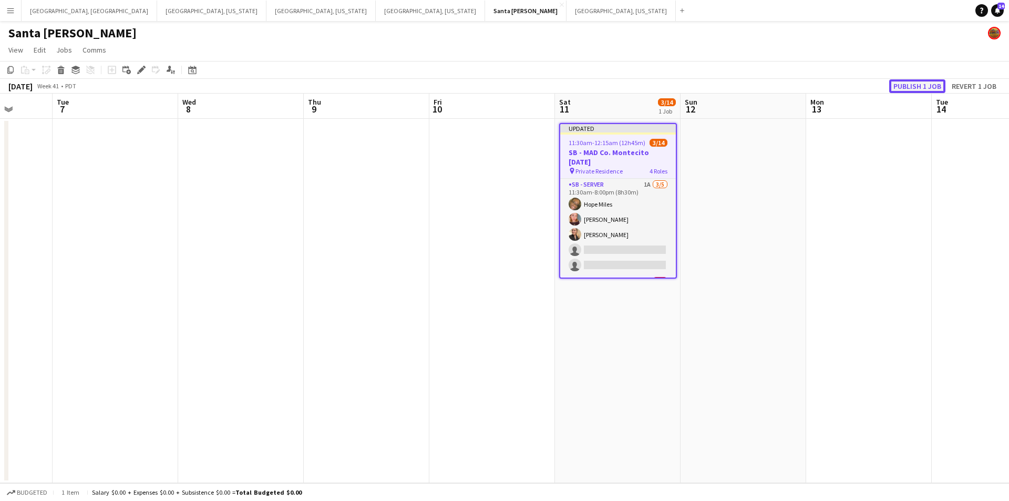
click at [907, 83] on button "Publish 1 job" at bounding box center [917, 86] width 56 height 14
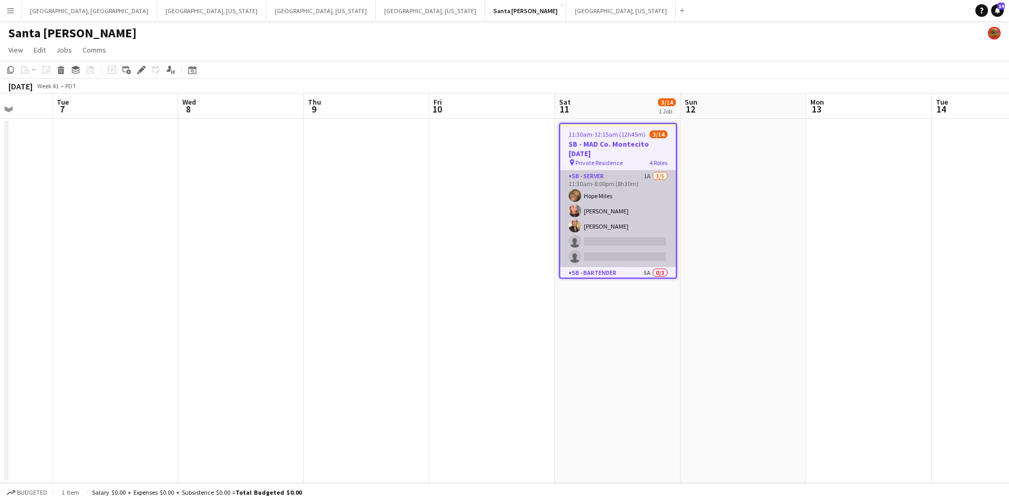
click at [623, 244] on app-card-role "SB - Server 1A 3/5 11:30am-8:00pm (8h30m) Hope Miles Ella Alexander Trinity Har…" at bounding box center [618, 218] width 116 height 97
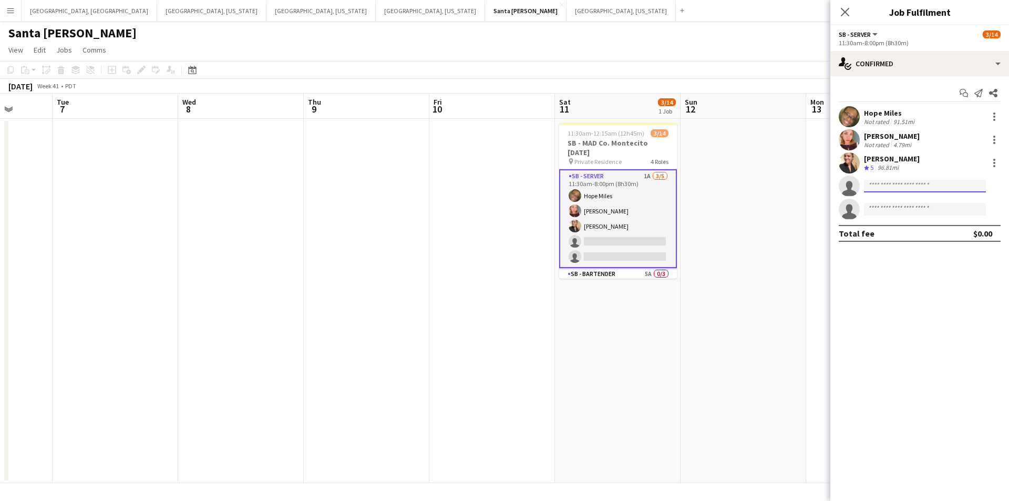
click at [887, 186] on input at bounding box center [925, 186] width 122 height 13
